Goal: Find specific page/section: Find specific page/section

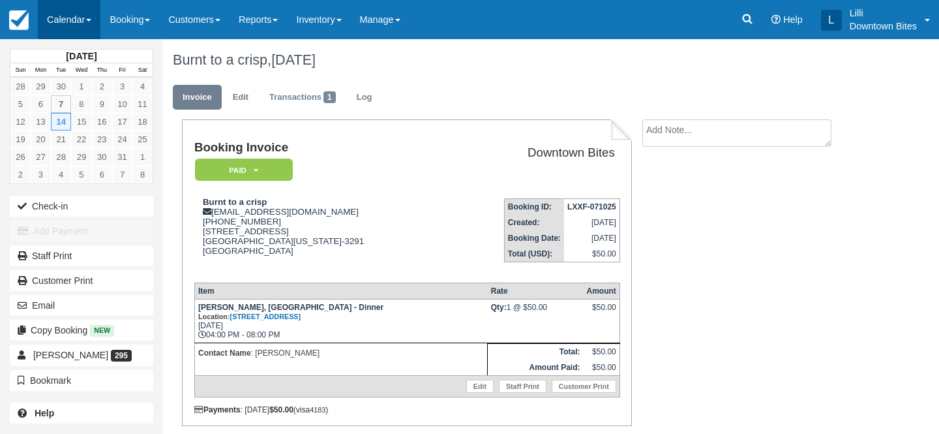
click at [64, 19] on link "Calendar" at bounding box center [69, 19] width 63 height 39
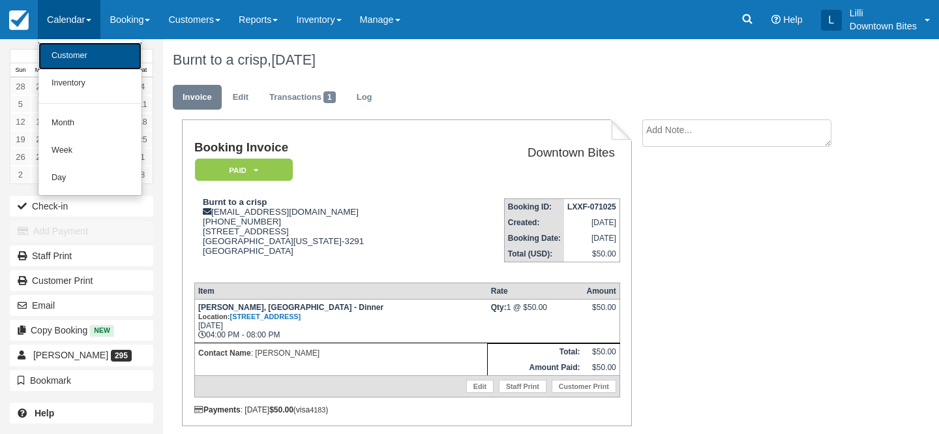
click at [68, 56] on link "Customer" at bounding box center [89, 55] width 103 height 27
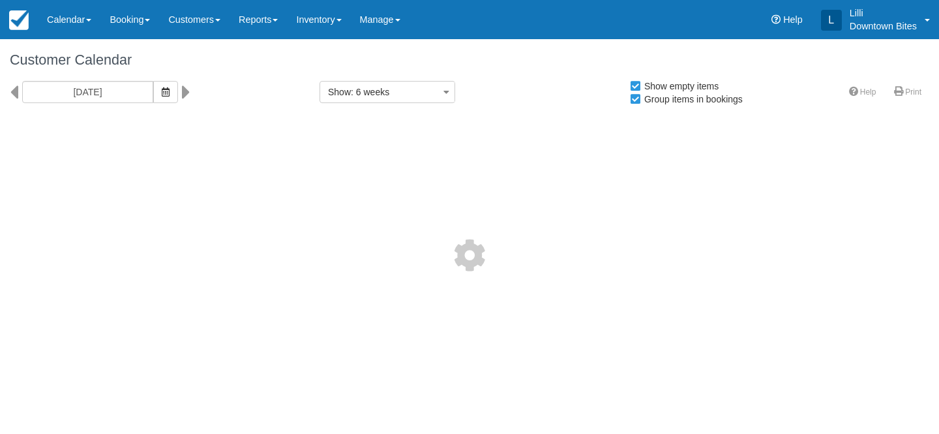
select select
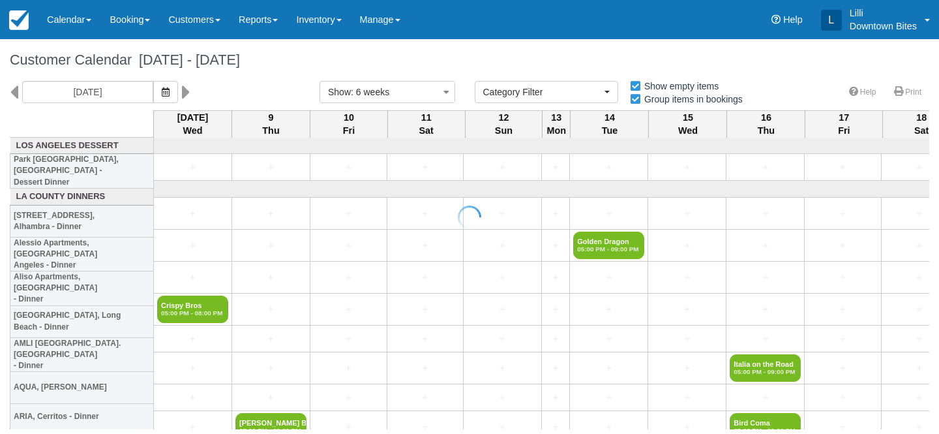
click at [108, 87] on div at bounding box center [469, 217] width 939 height 434
click at [108, 87] on input "[DATE]" at bounding box center [87, 92] width 131 height 22
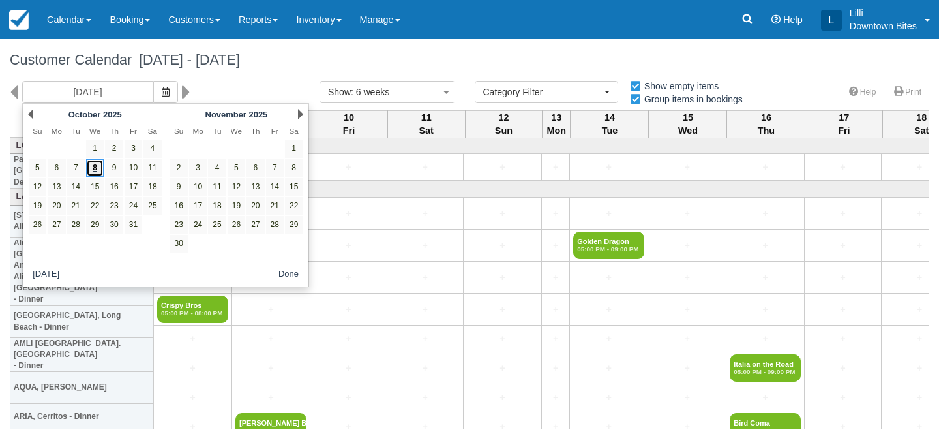
click at [95, 166] on link "8" at bounding box center [95, 168] width 18 height 18
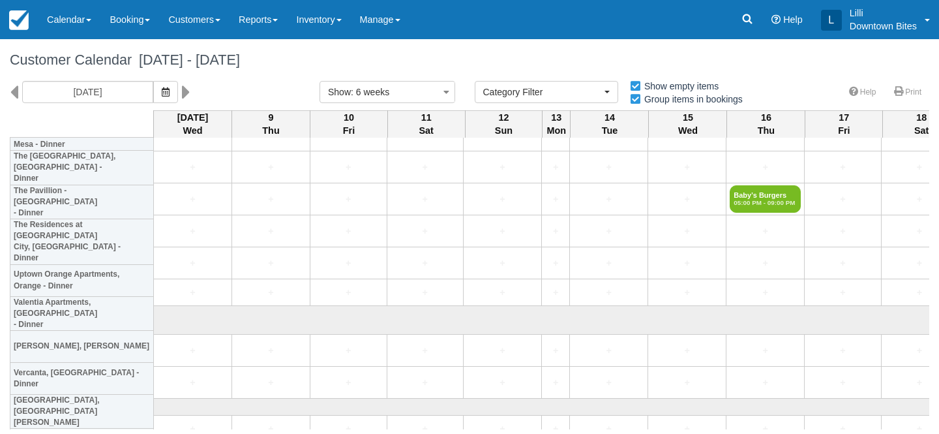
scroll to position [3598, 0]
